Goal: Information Seeking & Learning: Learn about a topic

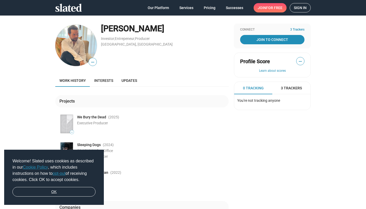
click at [57, 189] on link "OK" at bounding box center [53, 192] width 83 height 10
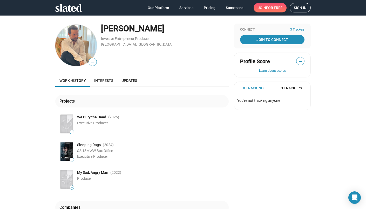
click at [102, 78] on link "Interests" at bounding box center [103, 80] width 27 height 12
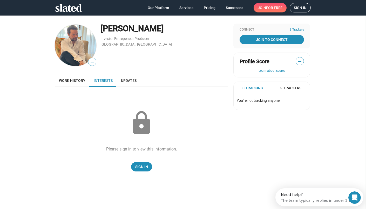
click at [66, 78] on link "Work history" at bounding box center [72, 80] width 35 height 12
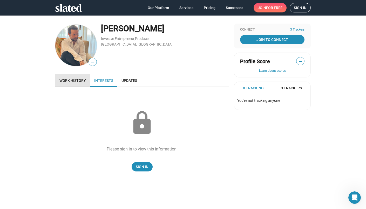
click at [75, 79] on span "Work history" at bounding box center [72, 81] width 26 height 4
